Goal: Task Accomplishment & Management: Use online tool/utility

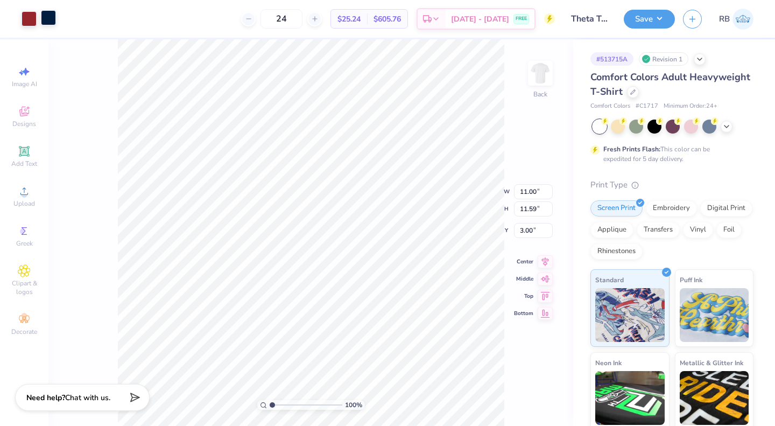
click at [48, 22] on div at bounding box center [48, 17] width 15 height 15
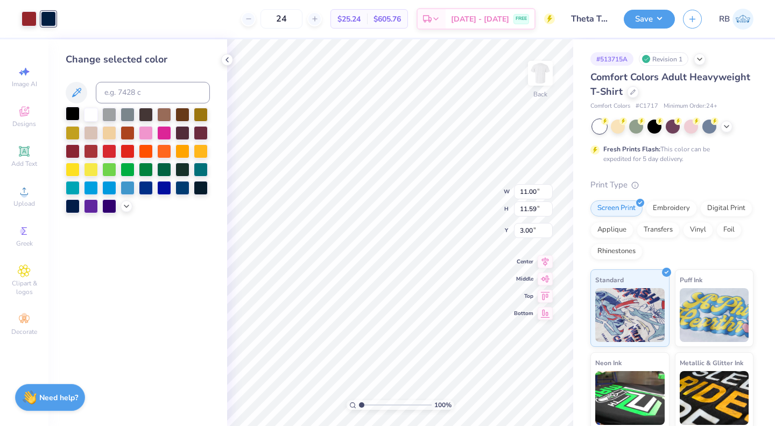
click at [73, 120] on div at bounding box center [73, 114] width 14 height 14
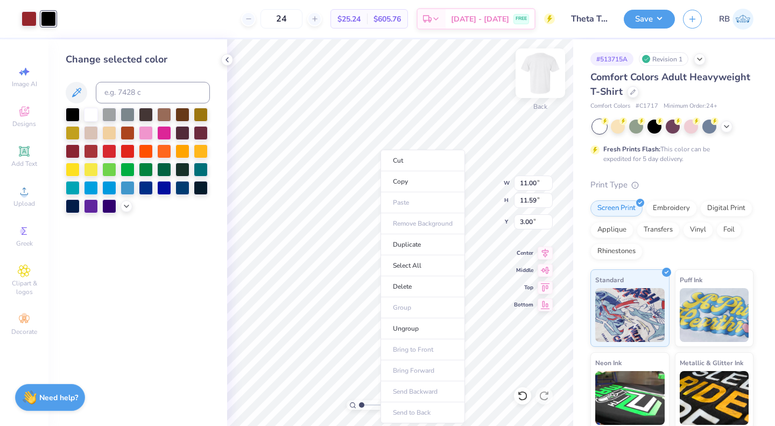
click at [418, 166] on li "Cut" at bounding box center [422, 161] width 84 height 22
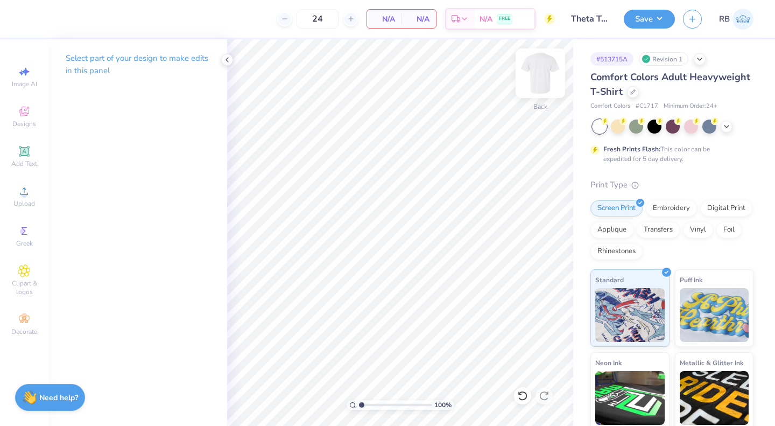
click at [539, 81] on img at bounding box center [540, 73] width 43 height 43
click at [398, 191] on li "Paste" at bounding box center [400, 196] width 84 height 21
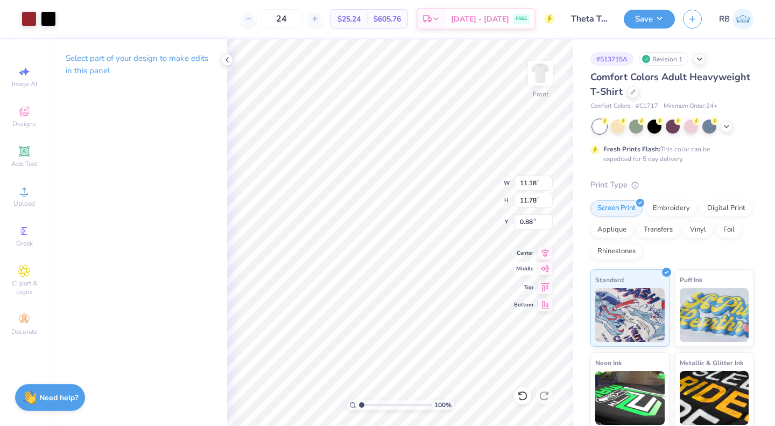
click at [544, 249] on icon at bounding box center [545, 252] width 15 height 13
click at [545, 266] on icon at bounding box center [545, 268] width 15 height 13
click at [544, 250] on icon at bounding box center [545, 250] width 7 height 9
click at [545, 250] on icon at bounding box center [545, 251] width 15 height 13
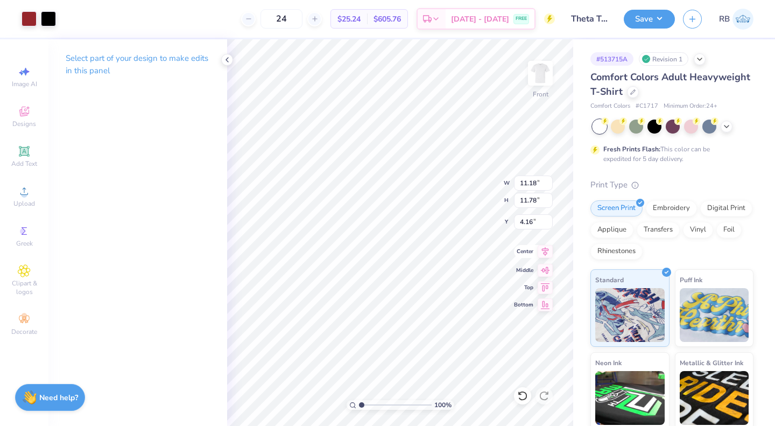
click at [545, 250] on icon at bounding box center [545, 251] width 15 height 13
click at [546, 253] on icon at bounding box center [545, 250] width 7 height 9
type input "3.00"
type input "3.69"
type input "3.39"
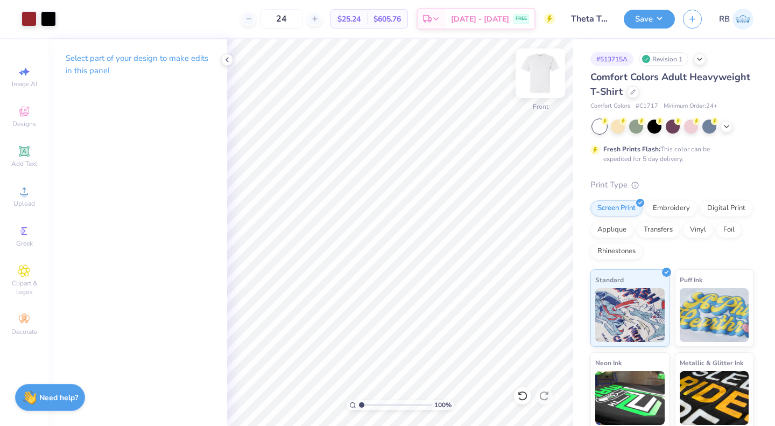
click at [545, 81] on img at bounding box center [540, 73] width 43 height 43
click at [534, 81] on img at bounding box center [541, 73] width 22 height 22
click at [548, 80] on img at bounding box center [540, 73] width 43 height 43
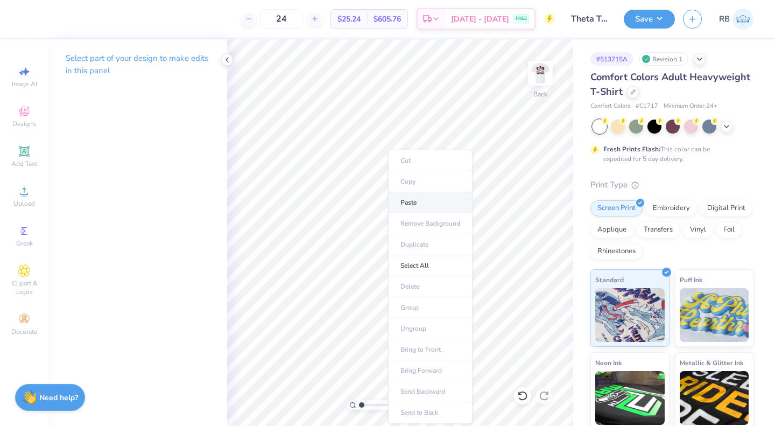
click at [405, 197] on li "Paste" at bounding box center [430, 202] width 84 height 21
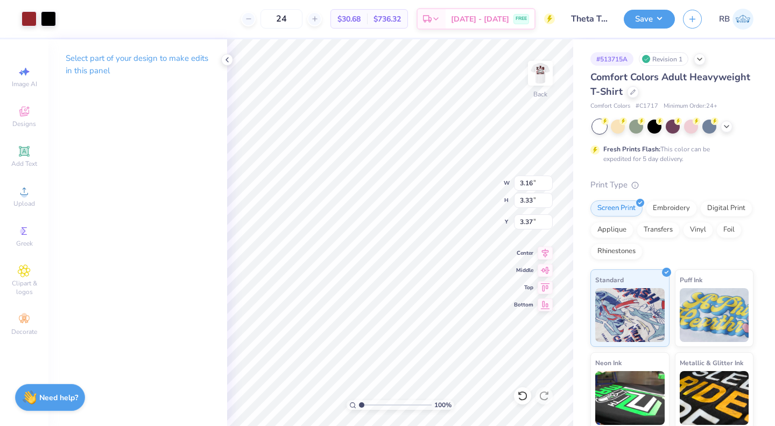
type input "3.16"
type input "3.33"
type input "3.37"
click at [542, 67] on img at bounding box center [540, 73] width 43 height 43
click at [540, 64] on img at bounding box center [540, 73] width 43 height 43
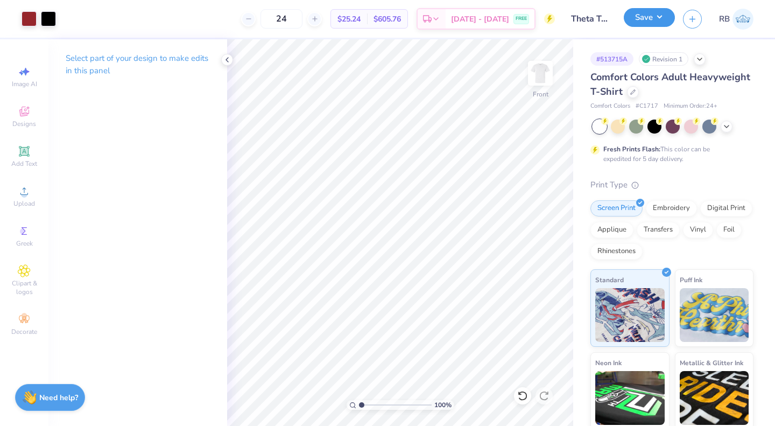
click at [647, 15] on button "Save" at bounding box center [649, 17] width 51 height 19
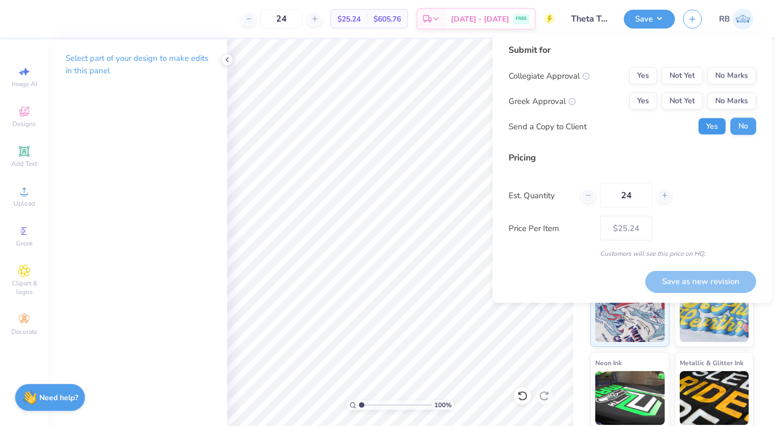
click at [708, 128] on button "Yes" at bounding box center [712, 126] width 28 height 17
click at [641, 102] on button "Yes" at bounding box center [643, 101] width 28 height 17
click at [726, 77] on button "No Marks" at bounding box center [731, 75] width 49 height 17
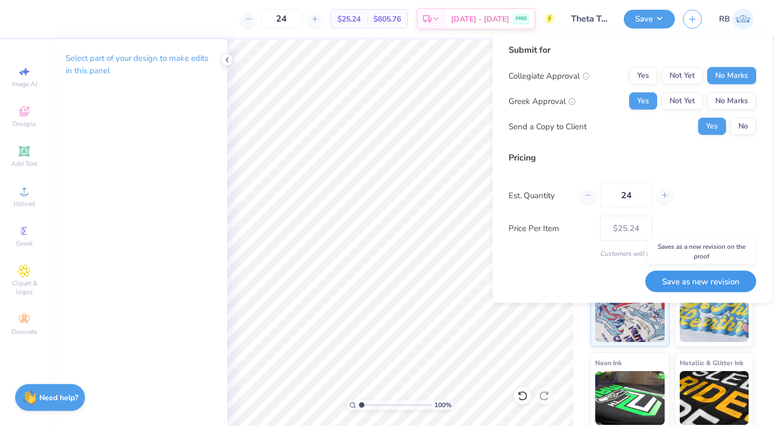
click at [688, 273] on button "Save as new revision" at bounding box center [700, 281] width 111 height 22
type input "$25.24"
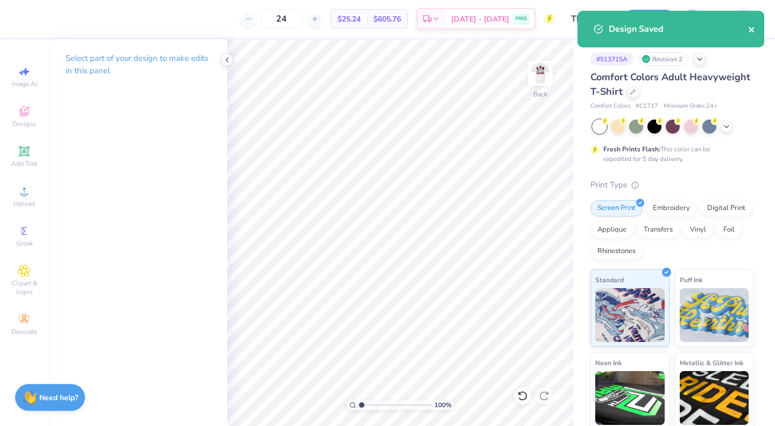
click at [752, 30] on icon "close" at bounding box center [752, 29] width 8 height 9
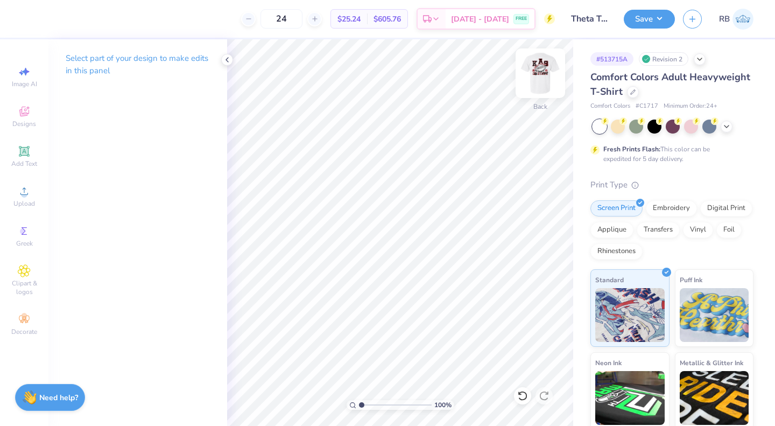
click at [545, 84] on img at bounding box center [540, 73] width 43 height 43
click at [50, 11] on div at bounding box center [48, 17] width 15 height 15
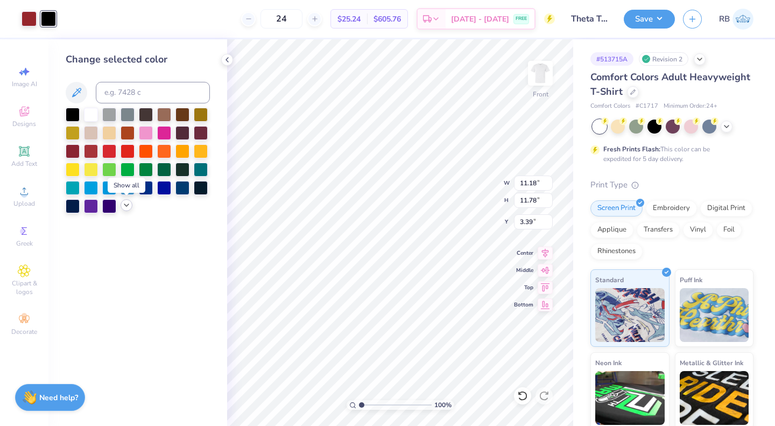
click at [123, 208] on icon at bounding box center [126, 205] width 9 height 9
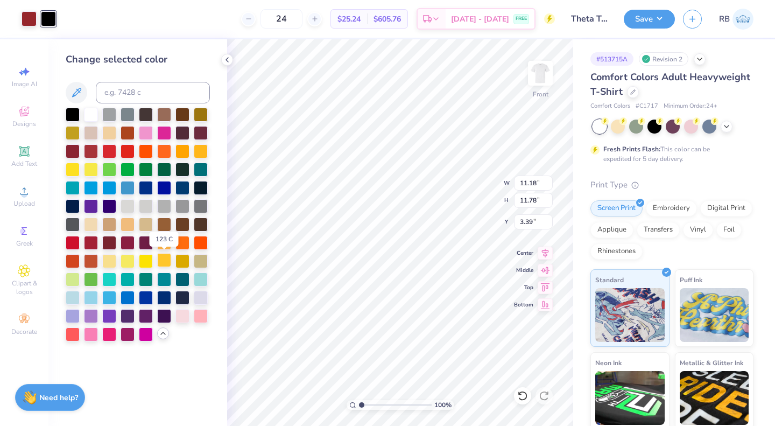
click at [167, 260] on div at bounding box center [164, 260] width 14 height 14
click at [110, 224] on div at bounding box center [109, 223] width 14 height 14
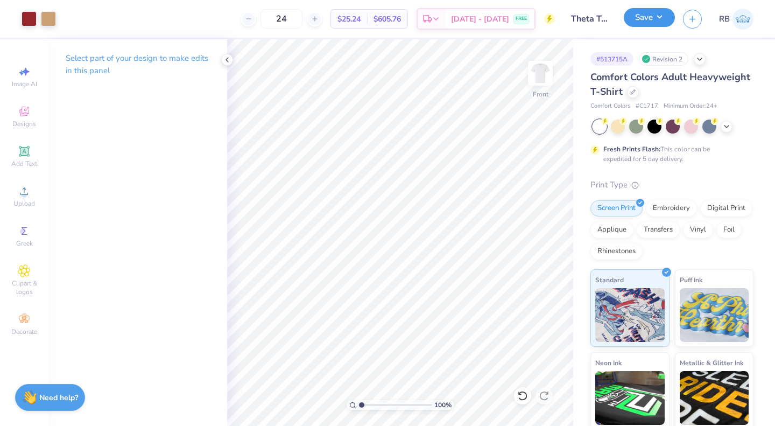
click at [646, 23] on button "Save" at bounding box center [649, 17] width 51 height 19
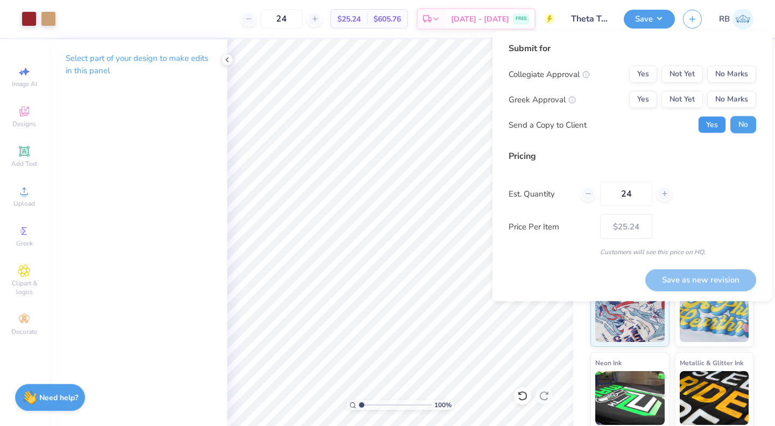
click at [714, 125] on button "Yes" at bounding box center [712, 124] width 28 height 17
click at [653, 104] on button "Yes" at bounding box center [643, 99] width 28 height 17
click at [739, 73] on button "No Marks" at bounding box center [731, 74] width 49 height 17
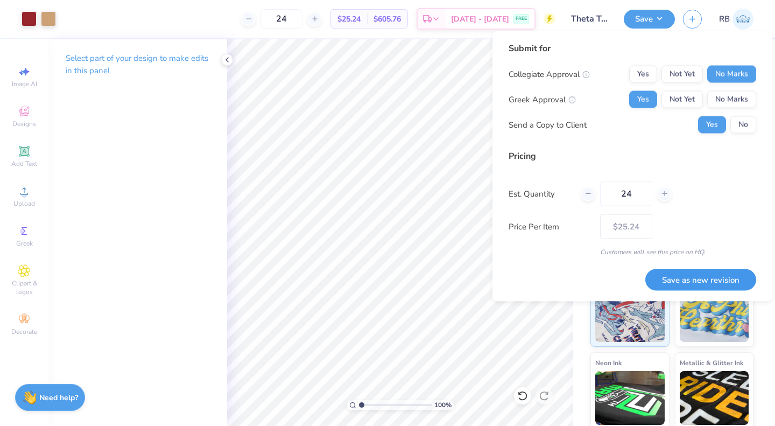
click at [702, 274] on button "Save as new revision" at bounding box center [700, 280] width 111 height 22
type input "$25.24"
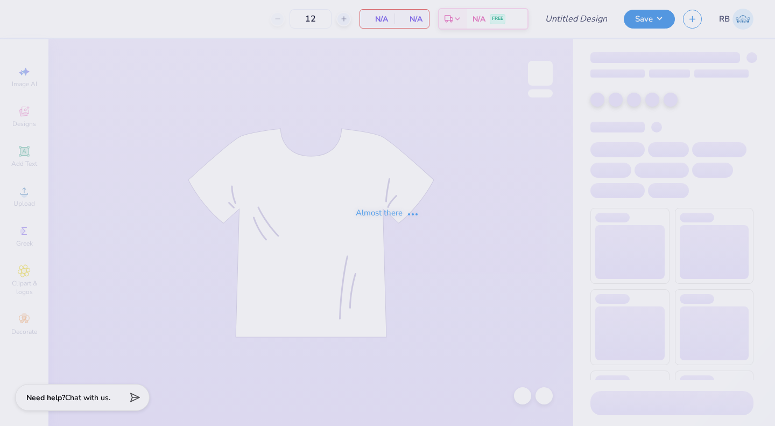
type input "Sport Tee"
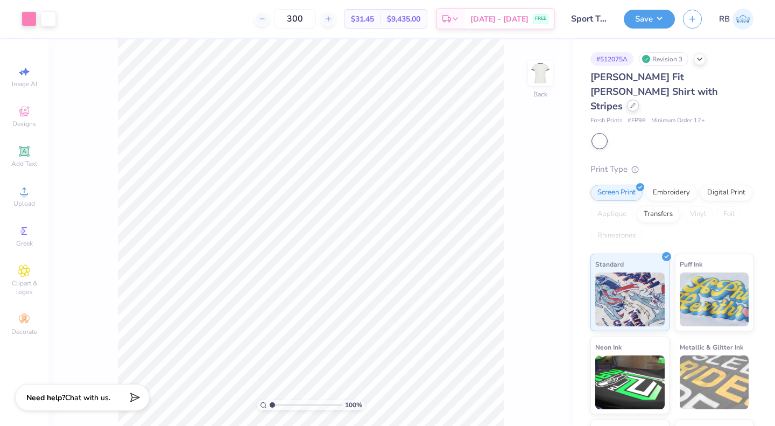
click at [632, 103] on icon at bounding box center [632, 105] width 5 height 5
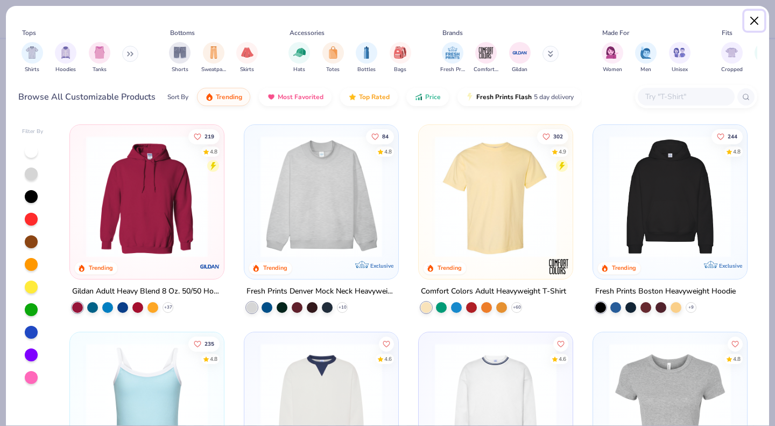
click at [753, 17] on button "Close" at bounding box center [754, 21] width 20 height 20
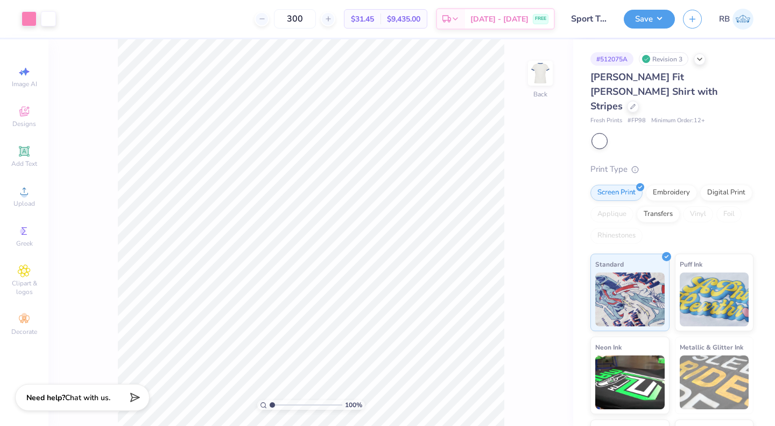
click at [602, 134] on div at bounding box center [599, 141] width 14 height 14
click at [634, 134] on div at bounding box center [672, 141] width 161 height 14
click at [316, 20] on input "300" at bounding box center [295, 18] width 42 height 19
type input "315"
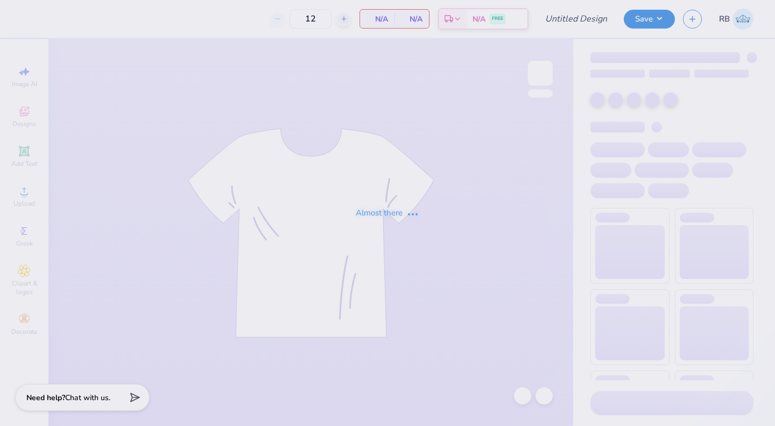
type input "Sport Tee"
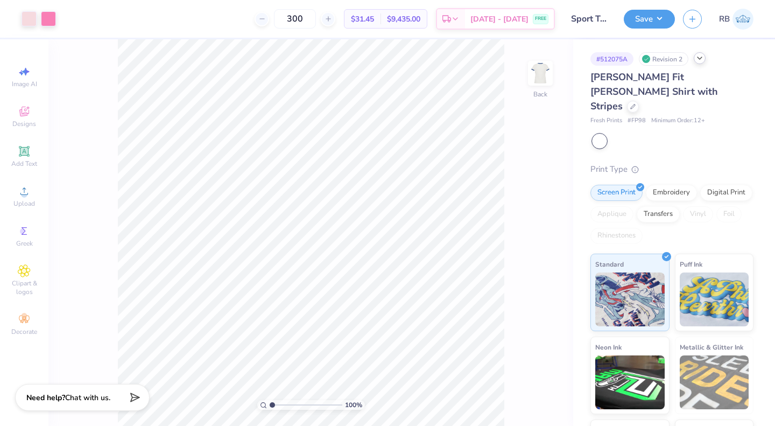
click at [703, 59] on icon at bounding box center [699, 58] width 9 height 9
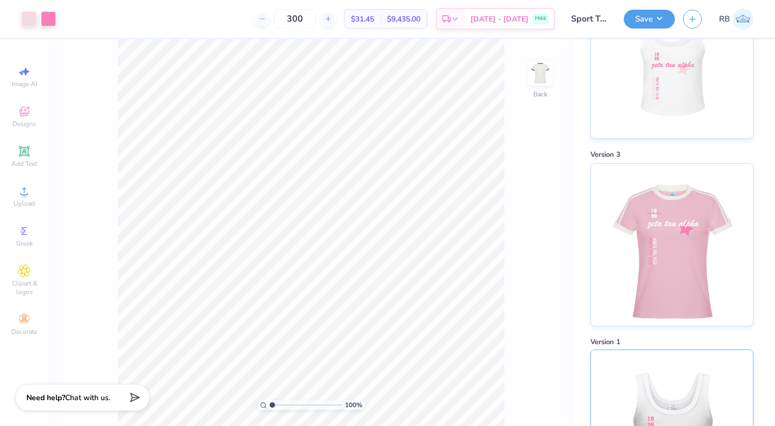
scroll to position [1084, 0]
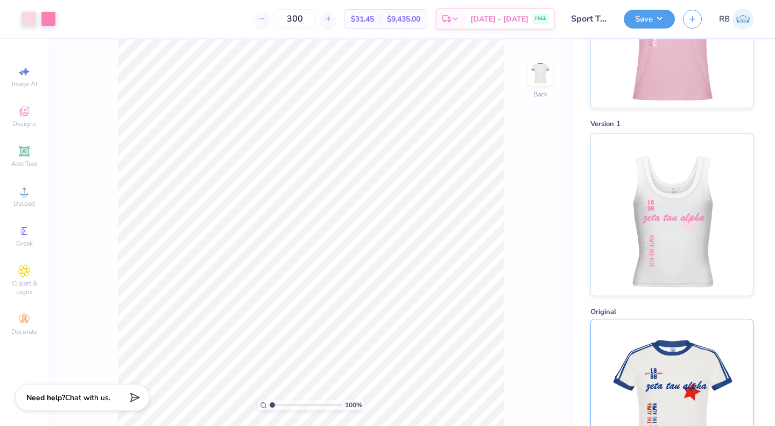
click at [682, 348] on img at bounding box center [671, 400] width 133 height 162
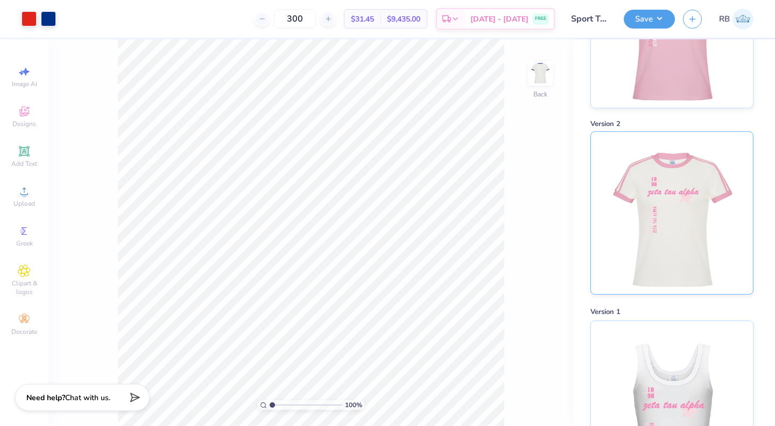
click at [666, 180] on img at bounding box center [671, 213] width 133 height 162
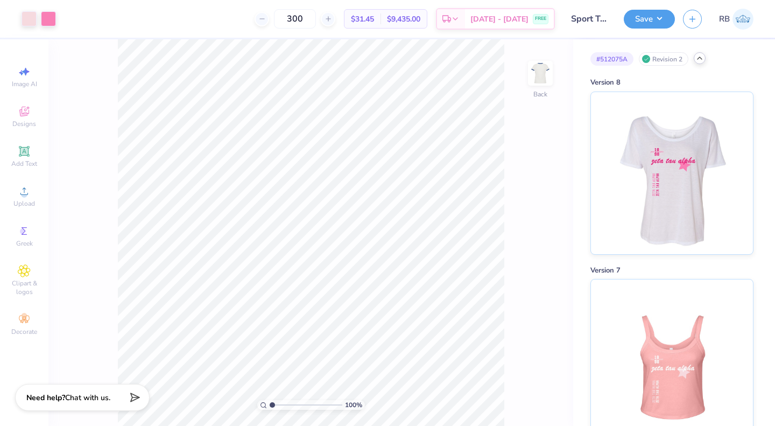
click at [623, 59] on div "# 512075A" at bounding box center [611, 58] width 43 height 13
click at [654, 61] on div "Revision 2" at bounding box center [664, 58] width 50 height 13
click at [694, 61] on div "# 512075A Revision 2" at bounding box center [671, 58] width 163 height 13
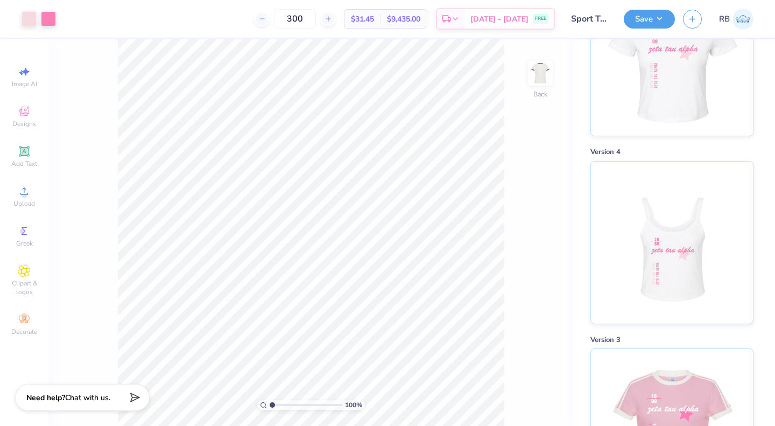
scroll to position [681, 0]
click at [315, 20] on input "300" at bounding box center [295, 18] width 42 height 19
type input "315"
